Goal: Transaction & Acquisition: Subscribe to service/newsletter

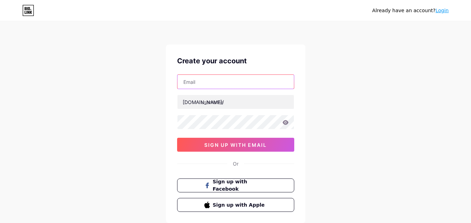
click at [222, 83] on input "text" at bounding box center [235, 82] width 116 height 14
type input "[EMAIL_ADDRESS][DOMAIN_NAME]"
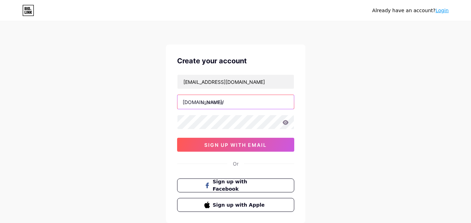
click at [221, 104] on input "text" at bounding box center [235, 102] width 116 height 14
type input "mamawpapaw"
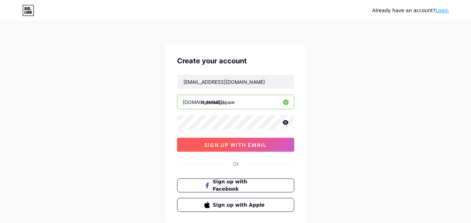
click at [227, 148] on button "sign up with email" at bounding box center [235, 145] width 117 height 14
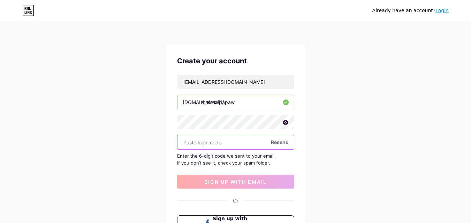
click at [209, 139] on input "text" at bounding box center [235, 143] width 116 height 14
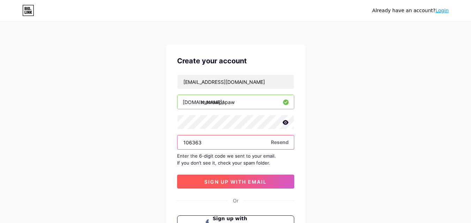
type input "106363"
click at [241, 179] on span "sign up with email" at bounding box center [235, 182] width 62 height 6
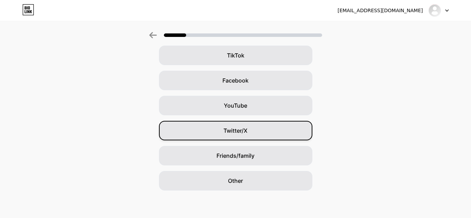
scroll to position [82, 0]
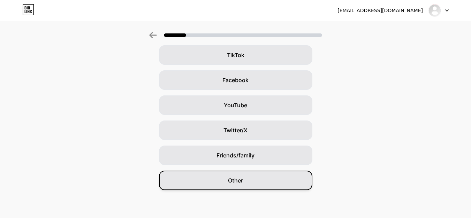
click at [243, 180] on span "Other" at bounding box center [235, 180] width 15 height 8
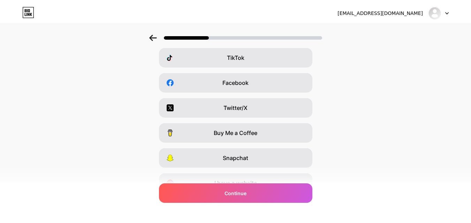
scroll to position [0, 0]
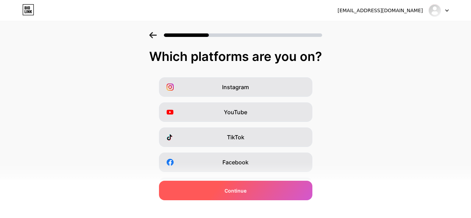
click at [240, 188] on span "Continue" at bounding box center [235, 190] width 22 height 7
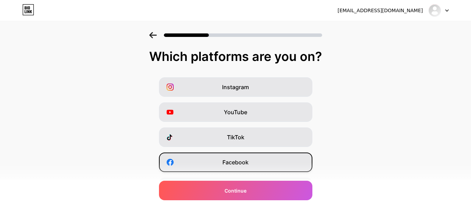
click at [243, 165] on span "Facebook" at bounding box center [235, 162] width 26 height 8
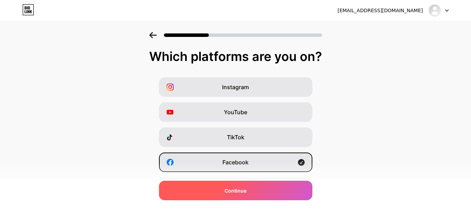
click at [250, 190] on div "Continue" at bounding box center [235, 191] width 153 height 20
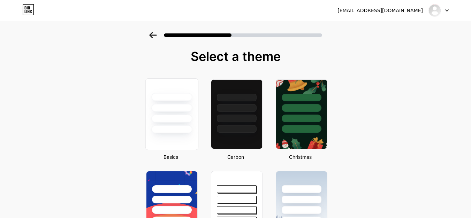
click at [185, 121] on div at bounding box center [171, 119] width 41 height 8
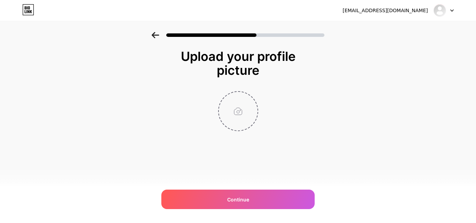
click at [239, 108] on input "file" at bounding box center [238, 111] width 39 height 39
type input "C:\fakepath\mamaw papaw logo.jpg"
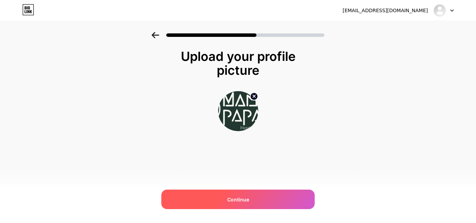
click at [251, 195] on div "Continue" at bounding box center [237, 200] width 153 height 20
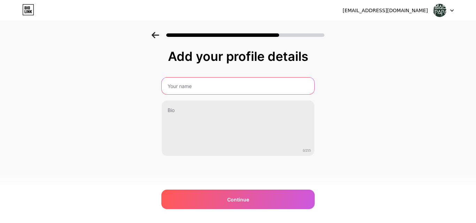
click at [207, 90] on input "text" at bounding box center [238, 86] width 153 height 17
type input "Mamaw papaw"
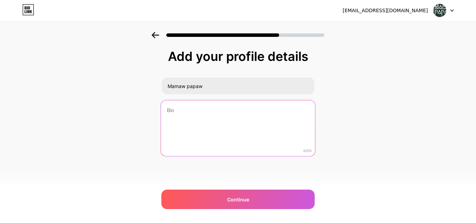
click at [208, 108] on textarea at bounding box center [238, 128] width 154 height 57
paste textarea "We specialize in premium baby clothing designed to keep your little ones cozy a…"
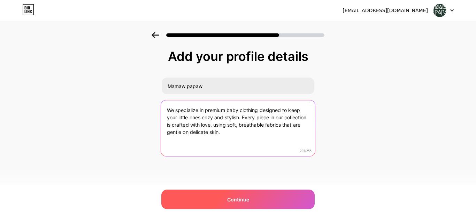
type textarea "We specialize in premium baby clothing designed to keep your little ones cozy a…"
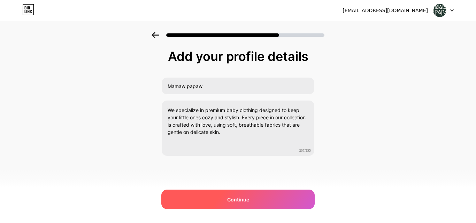
click at [245, 199] on span "Continue" at bounding box center [238, 199] width 22 height 7
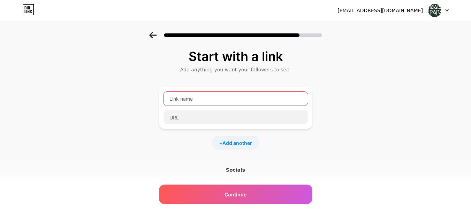
click at [207, 101] on input "text" at bounding box center [235, 99] width 144 height 14
type input "n"
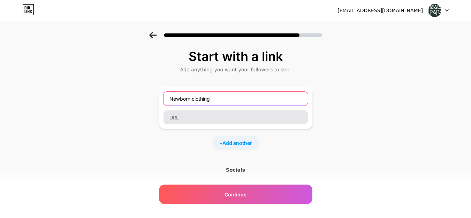
type input "Newborn clothing"
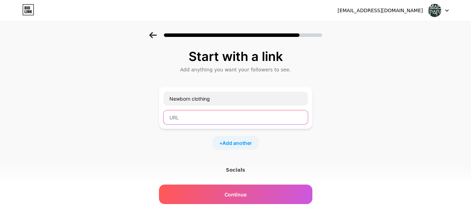
click at [200, 118] on input "text" at bounding box center [235, 117] width 144 height 14
paste input "[URL][DOMAIN_NAME]"
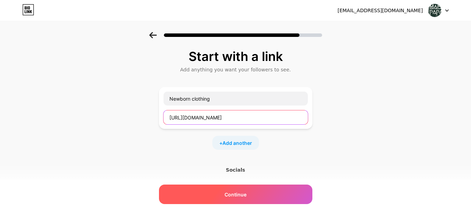
type input "[URL][DOMAIN_NAME]"
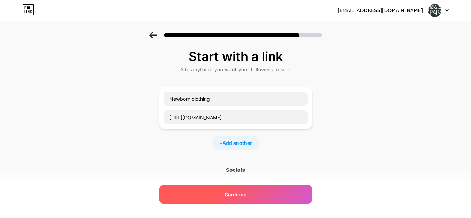
click at [236, 193] on span "Continue" at bounding box center [235, 194] width 22 height 7
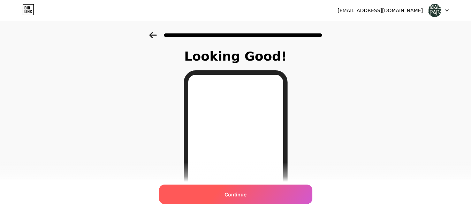
click at [245, 193] on span "Continue" at bounding box center [235, 194] width 22 height 7
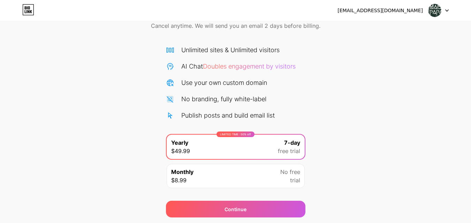
scroll to position [57, 0]
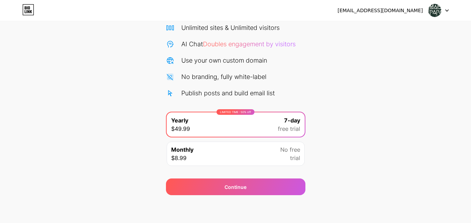
click at [259, 162] on div "Monthly $8.99 No free trial" at bounding box center [236, 154] width 138 height 24
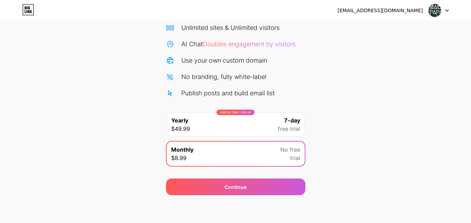
click at [255, 120] on div "LIMITED TIME : 50% off Yearly $49.99 7-day free trial" at bounding box center [236, 125] width 138 height 24
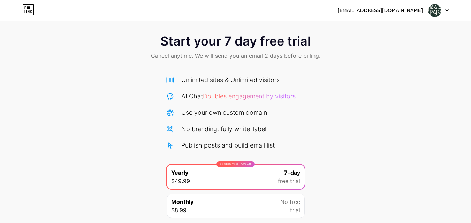
scroll to position [0, 0]
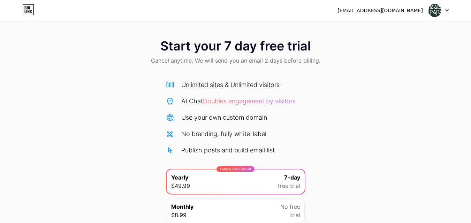
click at [434, 14] on img at bounding box center [434, 10] width 13 height 13
click at [388, 13] on div "[EMAIL_ADDRESS][DOMAIN_NAME]" at bounding box center [379, 10] width 85 height 7
click at [408, 13] on div "[EMAIL_ADDRESS][DOMAIN_NAME]" at bounding box center [379, 10] width 85 height 7
click at [461, 54] on div "Start your 7 day free trial Cancel anytime. We will send you an email 2 days be…" at bounding box center [235, 52] width 471 height 41
click at [447, 10] on icon at bounding box center [446, 10] width 3 height 2
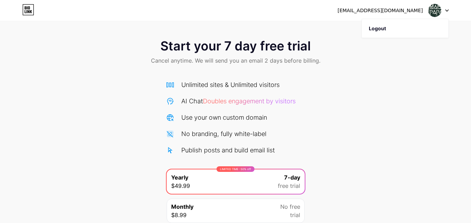
click at [449, 61] on div "Start your 7 day free trial Cancel anytime. We will send you an email 2 days be…" at bounding box center [235, 52] width 471 height 41
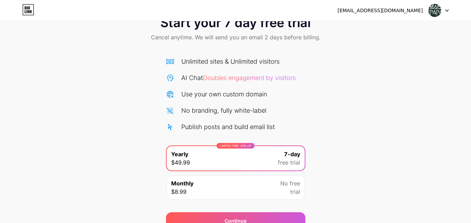
scroll to position [57, 0]
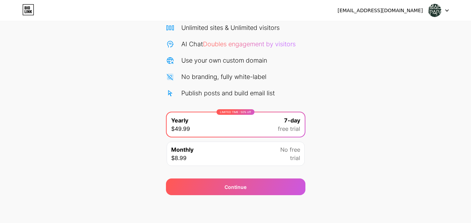
click at [30, 11] on icon at bounding box center [28, 9] width 12 height 11
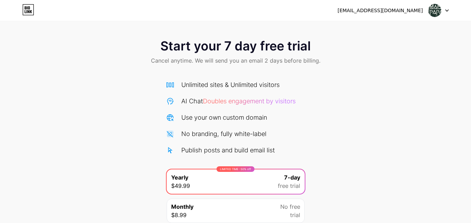
click at [439, 7] on img at bounding box center [434, 10] width 13 height 13
click at [387, 58] on div "Start your 7 day free trial Cancel anytime. We will send you an email 2 days be…" at bounding box center [235, 52] width 471 height 41
click at [379, 14] on div "[EMAIL_ADDRESS][DOMAIN_NAME]" at bounding box center [392, 10] width 111 height 13
click at [378, 11] on div "[EMAIL_ADDRESS][DOMAIN_NAME]" at bounding box center [379, 10] width 85 height 7
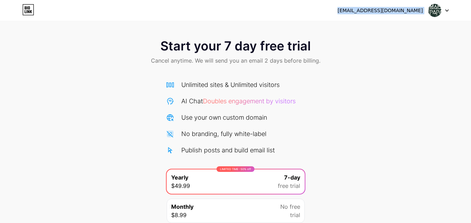
click at [378, 11] on div "[EMAIL_ADDRESS][DOMAIN_NAME]" at bounding box center [379, 10] width 85 height 7
click at [376, 47] on div "Start your 7 day free trial Cancel anytime. We will send you an email 2 days be…" at bounding box center [235, 52] width 471 height 41
